Goal: Information Seeking & Learning: Compare options

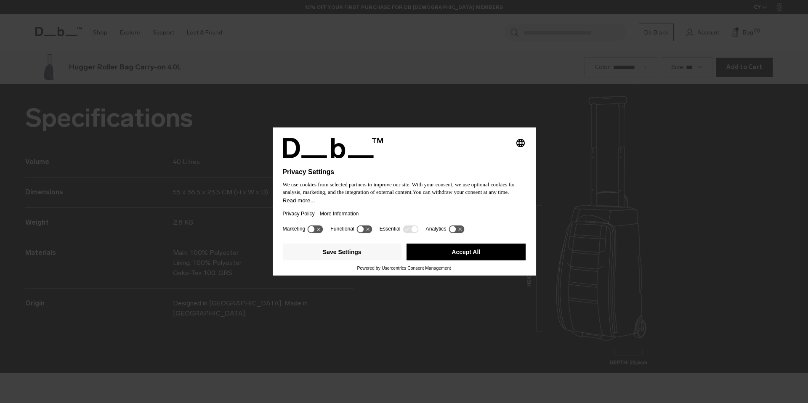
scroll to position [1210, 0]
